Goal: Check status: Check status

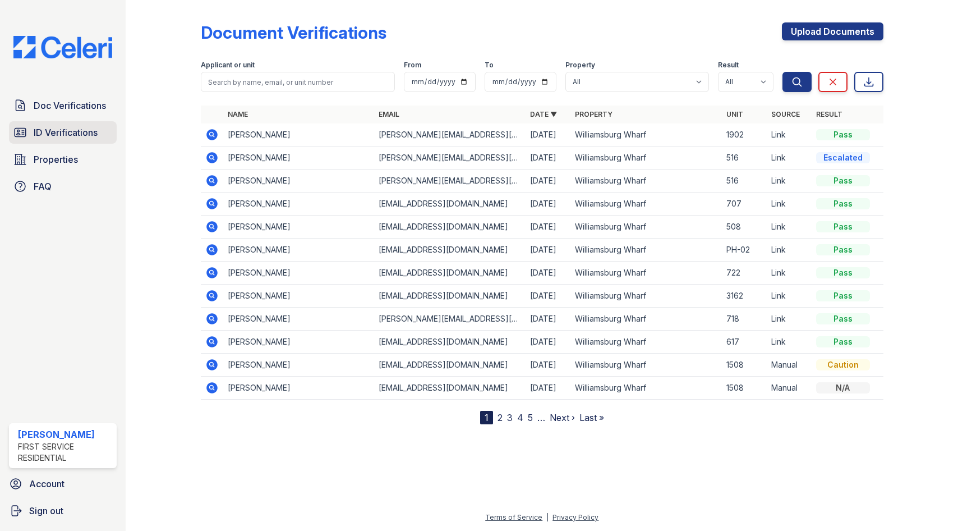
click at [66, 133] on span "ID Verifications" at bounding box center [66, 132] width 64 height 13
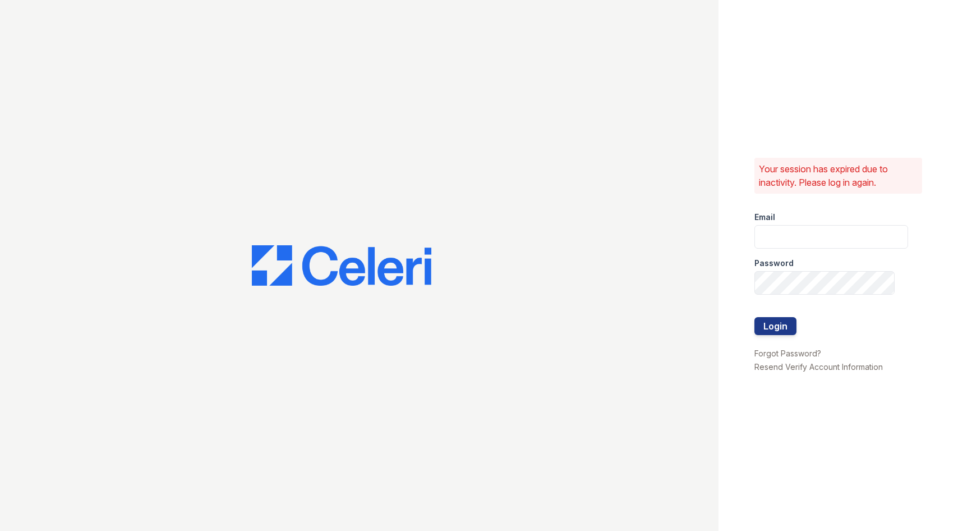
type input "[PERSON_NAME][EMAIL_ADDRESS][PERSON_NAME][PERSON_NAME][DOMAIN_NAME]"
click at [768, 326] on button "Login" at bounding box center [776, 326] width 42 height 18
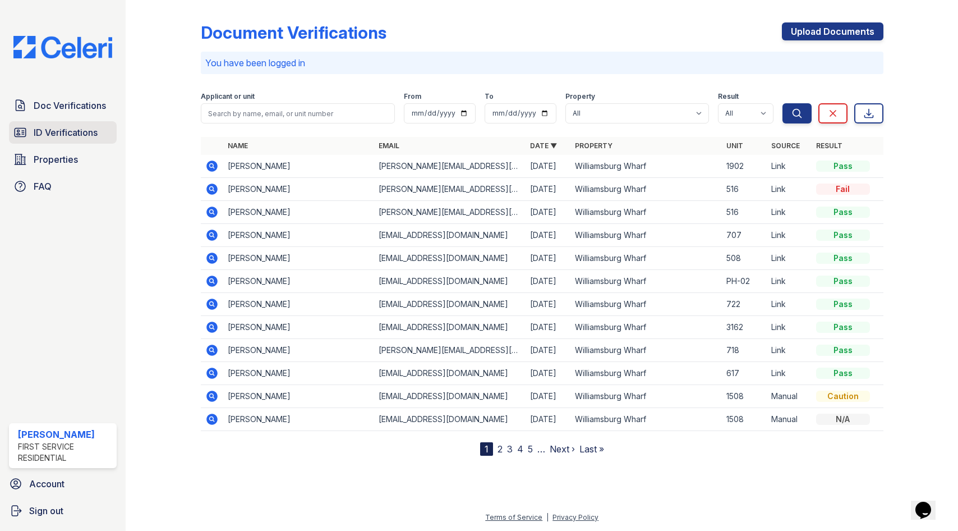
click at [49, 127] on span "ID Verifications" at bounding box center [66, 132] width 64 height 13
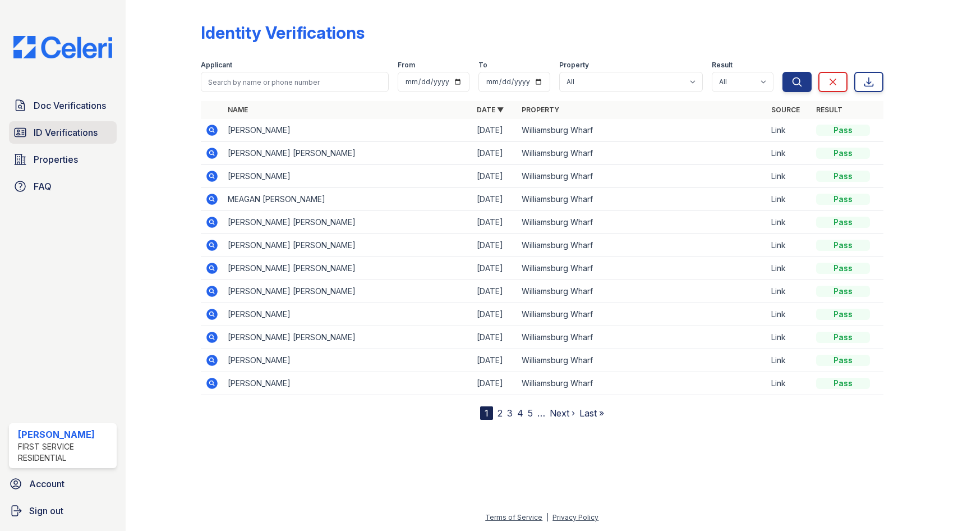
click at [89, 130] on span "ID Verifications" at bounding box center [66, 132] width 64 height 13
click at [35, 108] on span "Doc Verifications" at bounding box center [70, 105] width 72 height 13
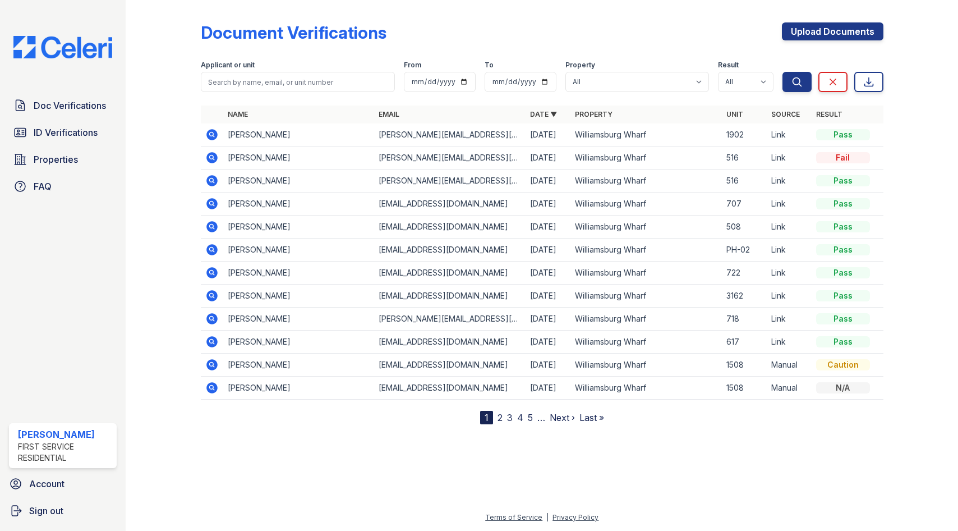
click at [212, 135] on icon at bounding box center [211, 133] width 3 height 3
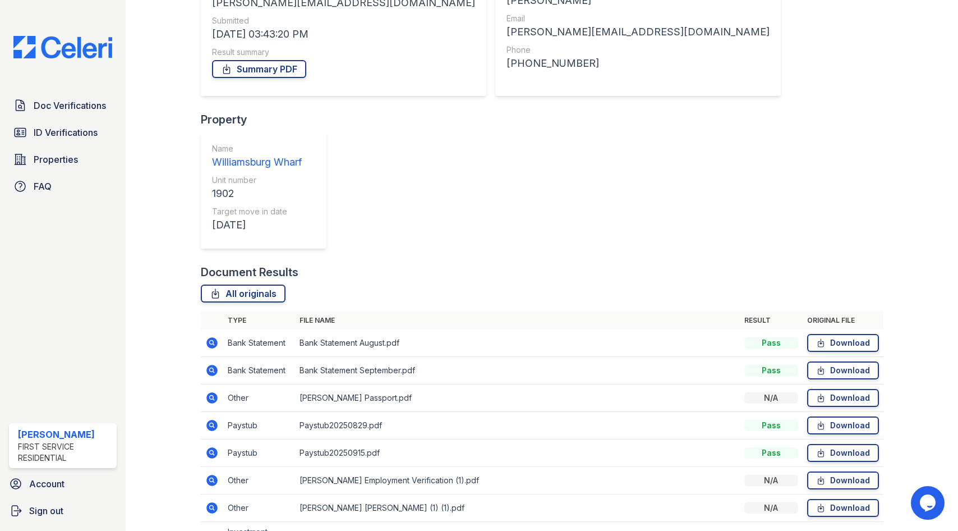
scroll to position [168, 0]
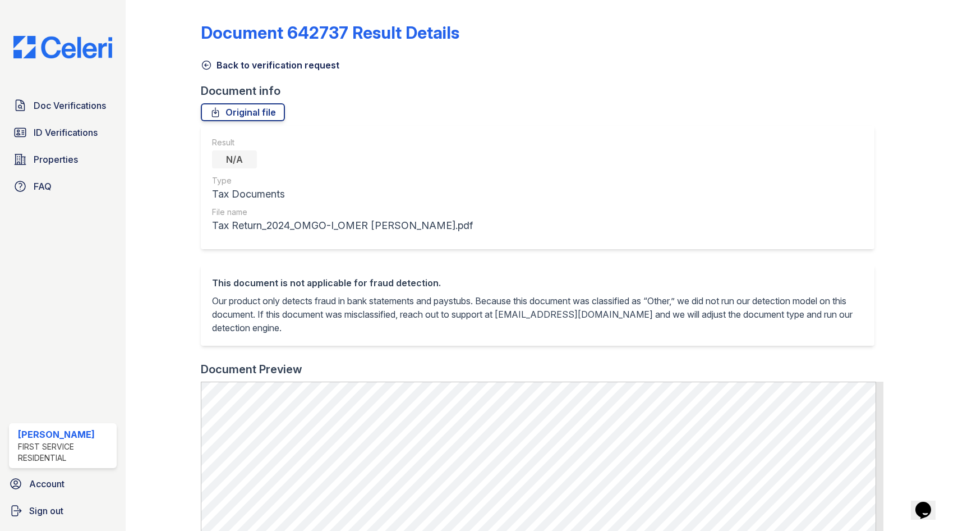
scroll to position [393, 0]
